Goal: Find specific page/section: Find specific page/section

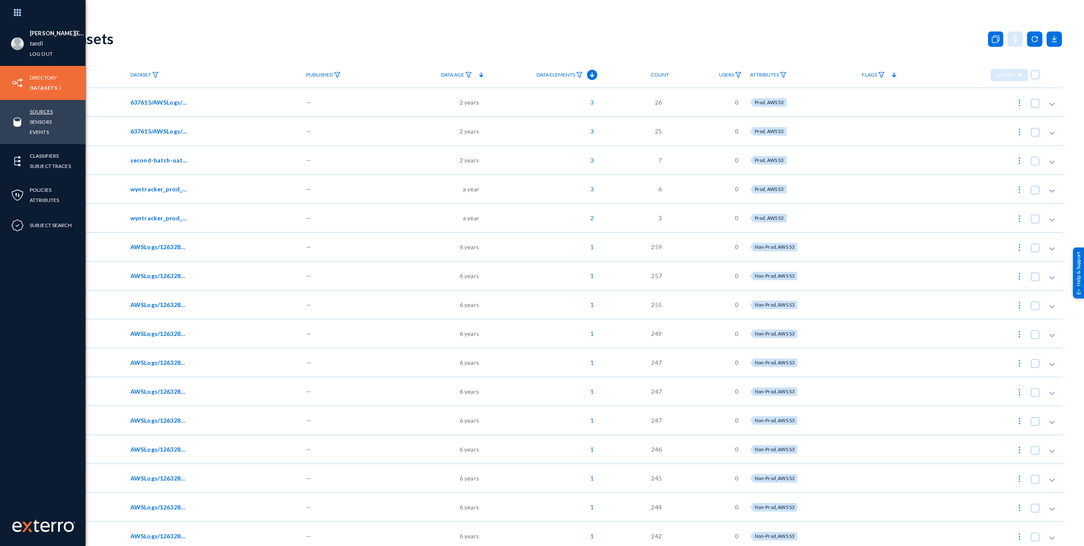
click at [36, 111] on link "Sources" at bounding box center [41, 112] width 23 height 10
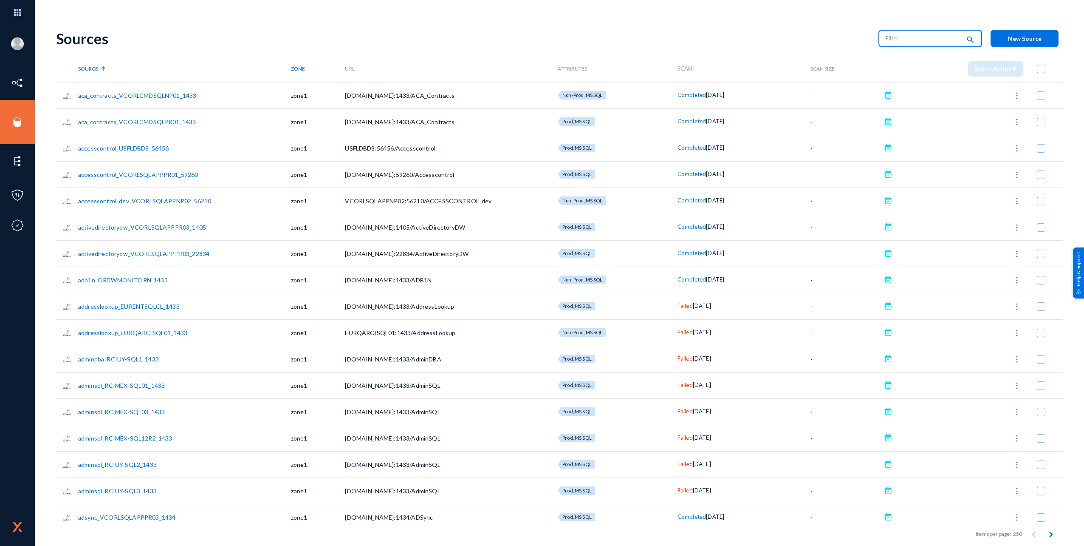
click at [892, 41] on input "text" at bounding box center [923, 38] width 75 height 13
type input "Running"
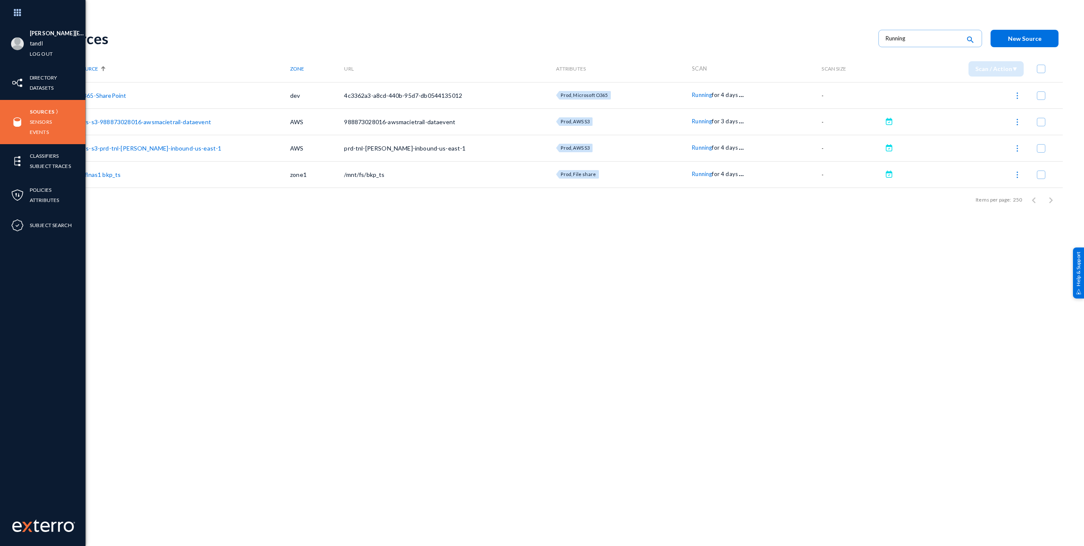
drag, startPoint x: 42, startPoint y: 122, endPoint x: 71, endPoint y: 135, distance: 30.6
click at [42, 122] on link "Sensors" at bounding box center [41, 122] width 22 height 10
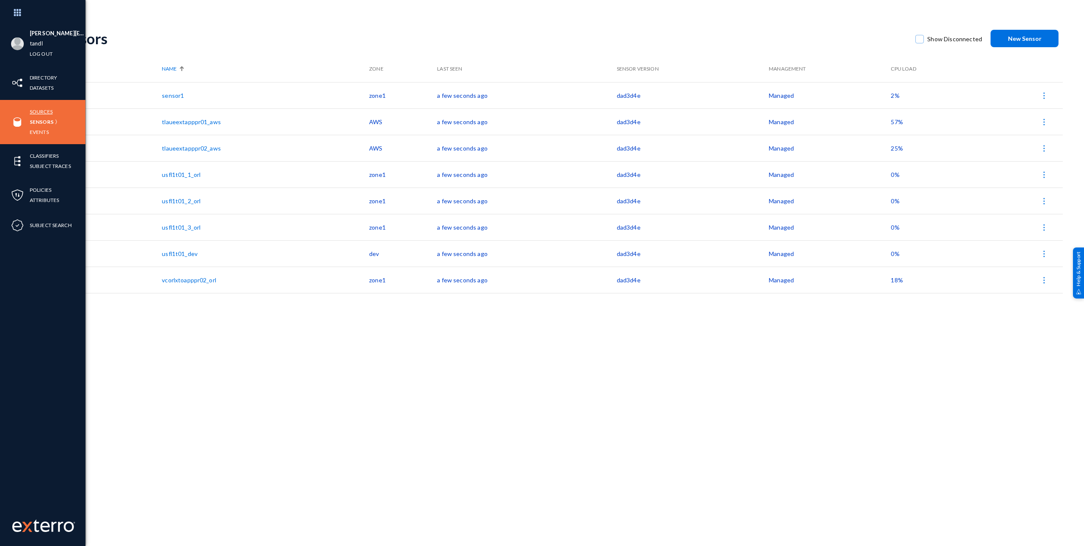
click at [33, 110] on link "Sources" at bounding box center [41, 112] width 23 height 10
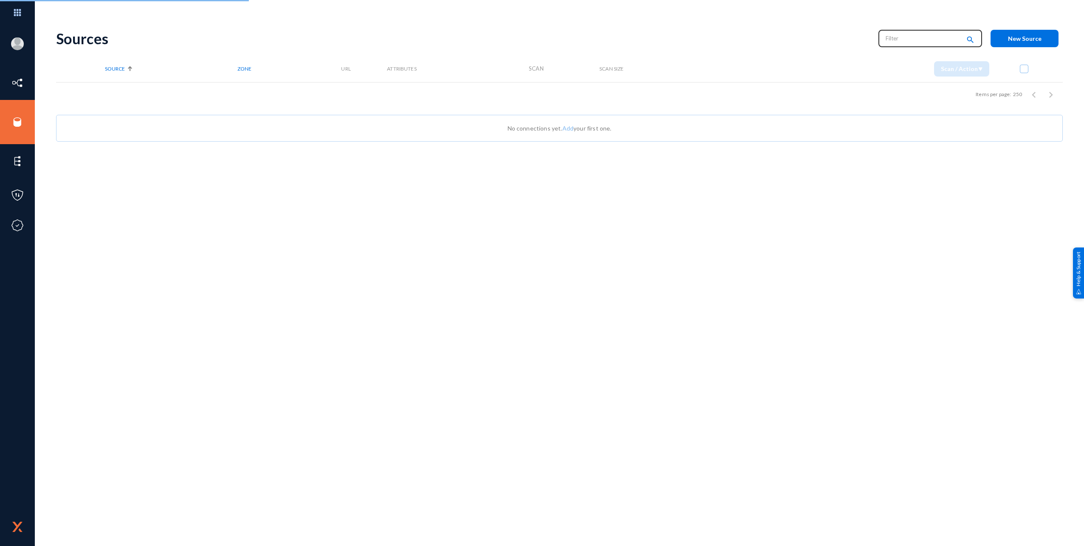
click at [896, 39] on input "text" at bounding box center [923, 38] width 75 height 13
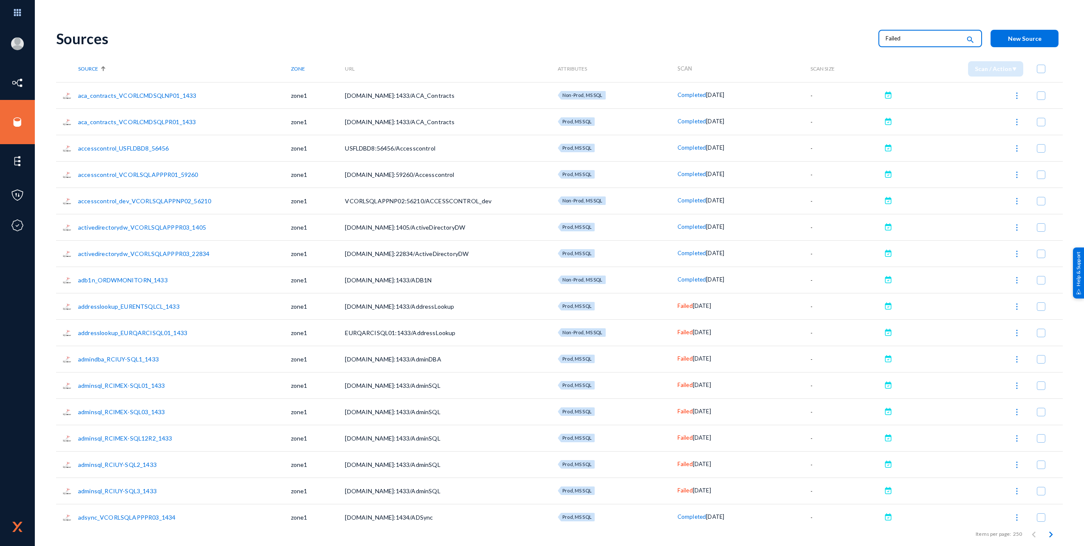
type input "Failed"
